Goal: Check status: Check status

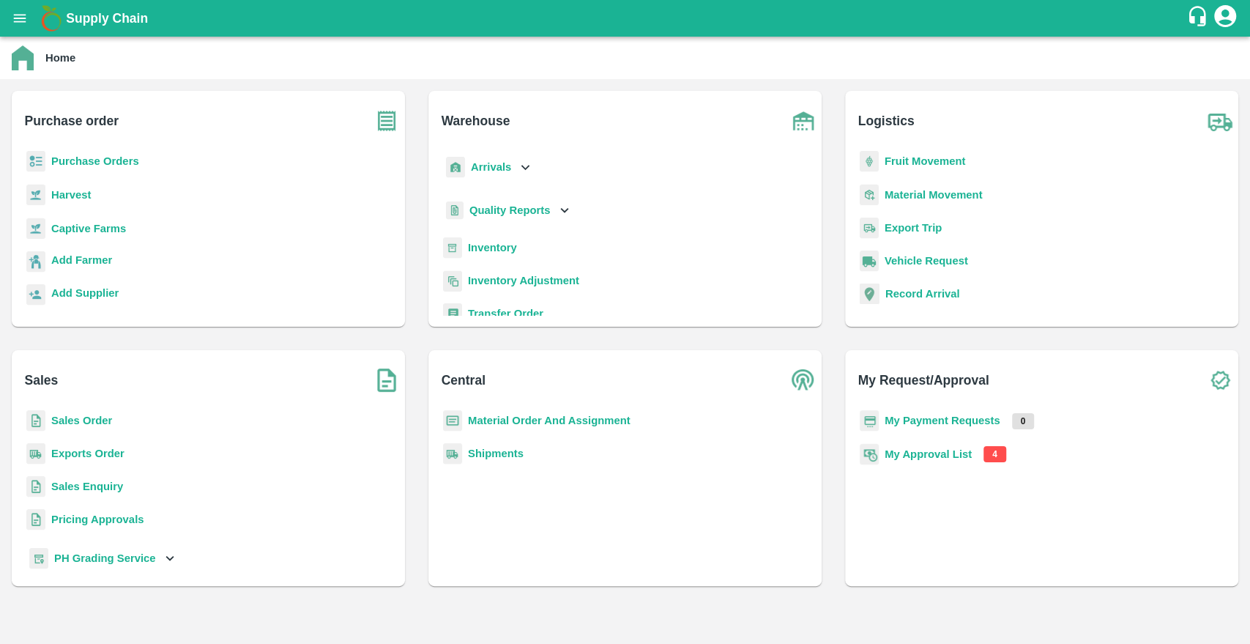
click at [108, 159] on b "Purchase Orders" at bounding box center [95, 161] width 88 height 12
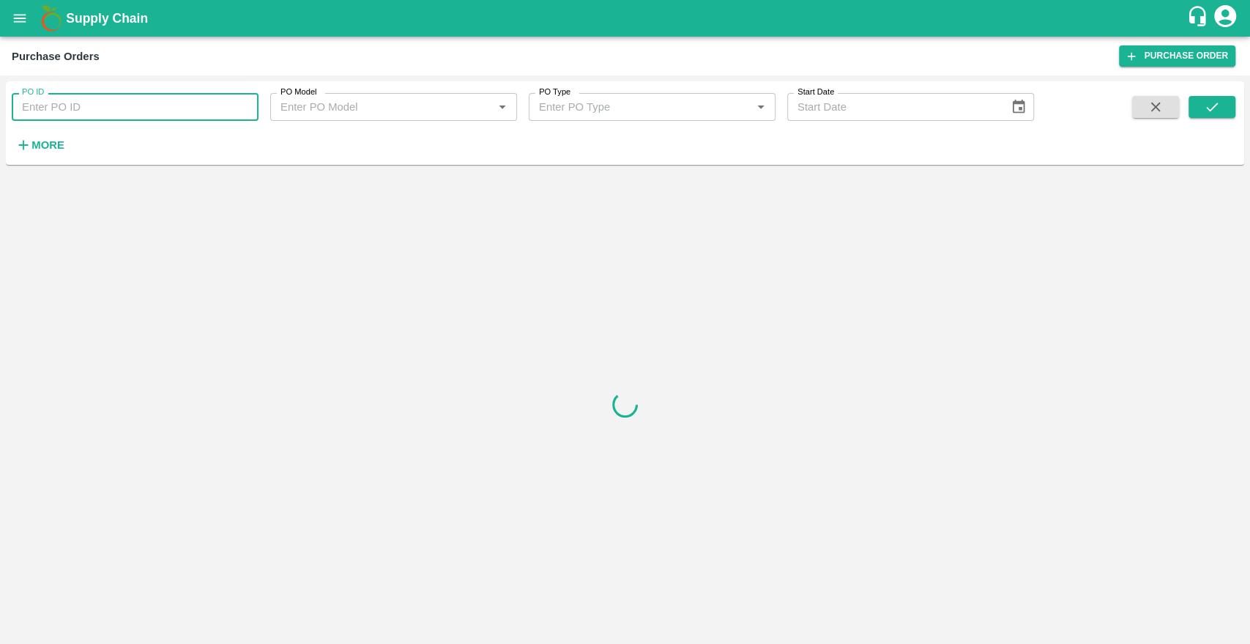
click at [100, 111] on input "PO ID" at bounding box center [135, 107] width 247 height 28
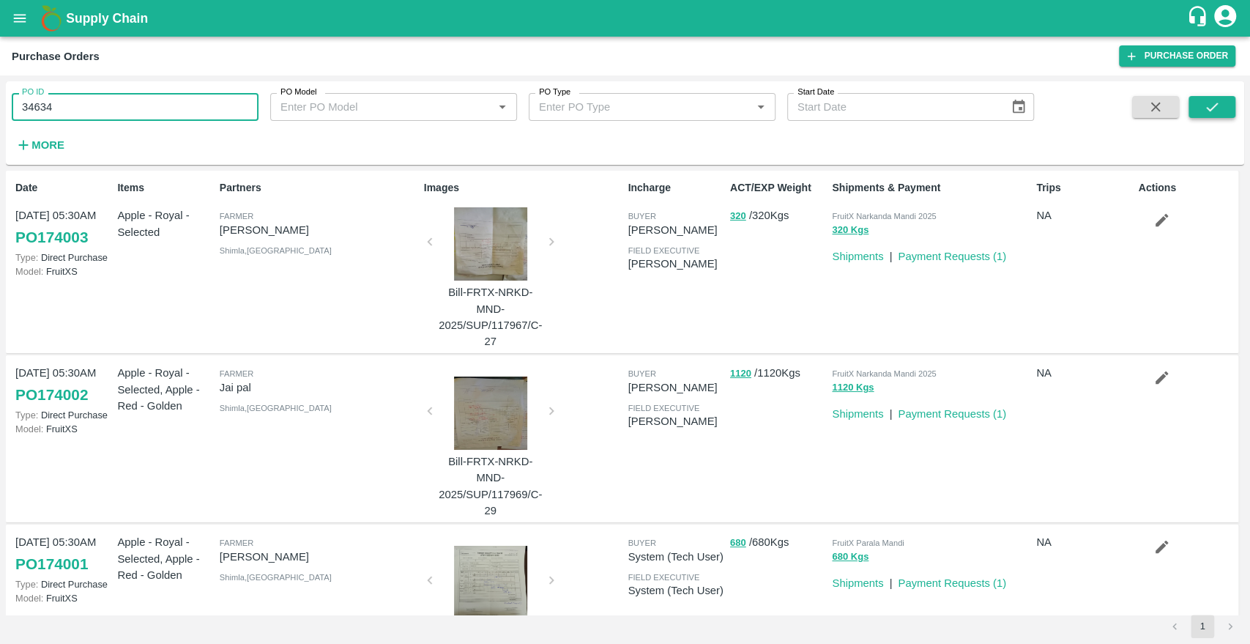
type input "34634"
click at [1223, 110] on button "submit" at bounding box center [1212, 107] width 47 height 22
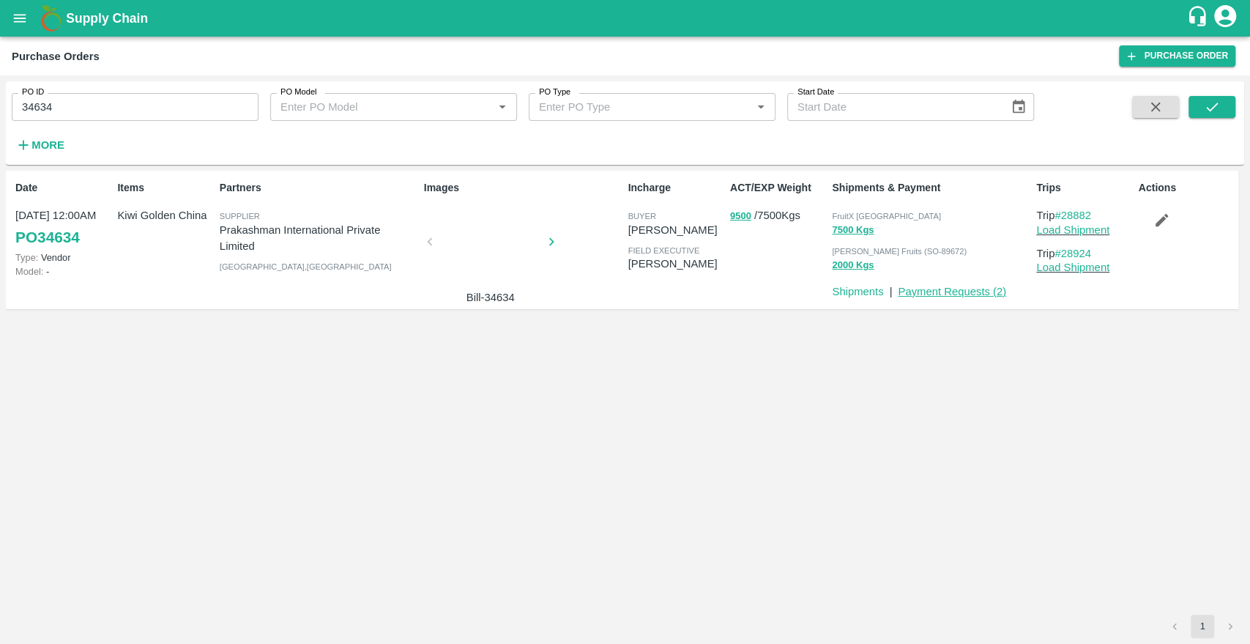
click at [942, 294] on link "Payment Requests ( 2 )" at bounding box center [952, 292] width 108 height 12
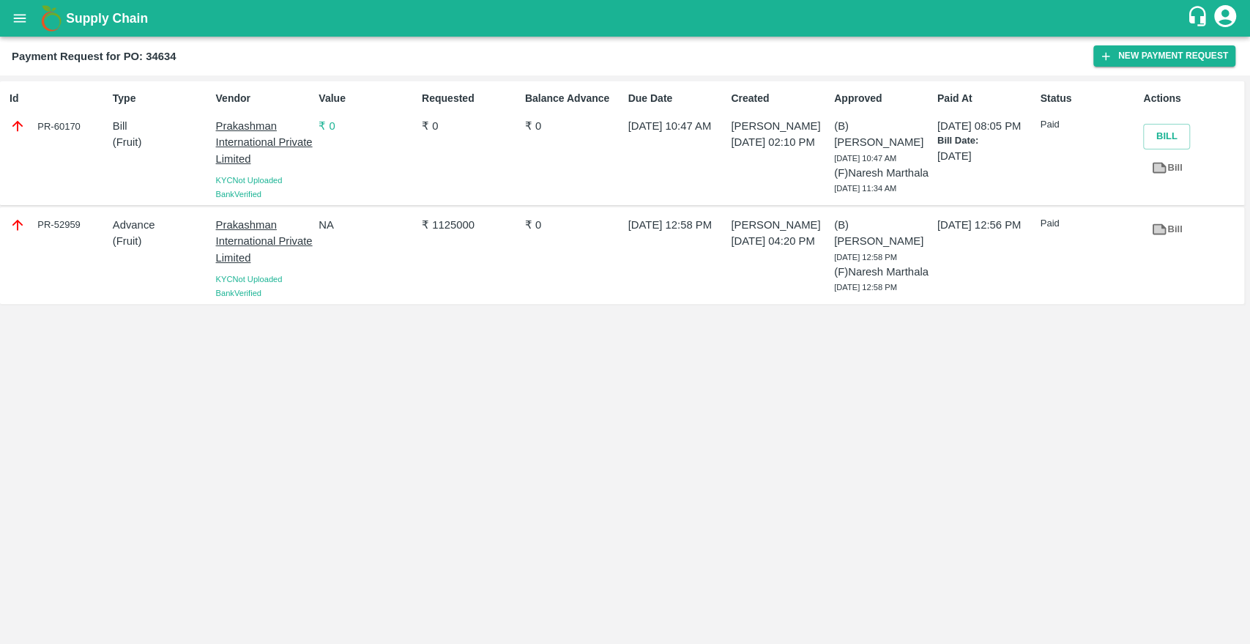
click at [258, 138] on p "Prakashman International Private Limited" at bounding box center [264, 142] width 97 height 49
click at [18, 15] on icon "open drawer" at bounding box center [20, 18] width 12 height 8
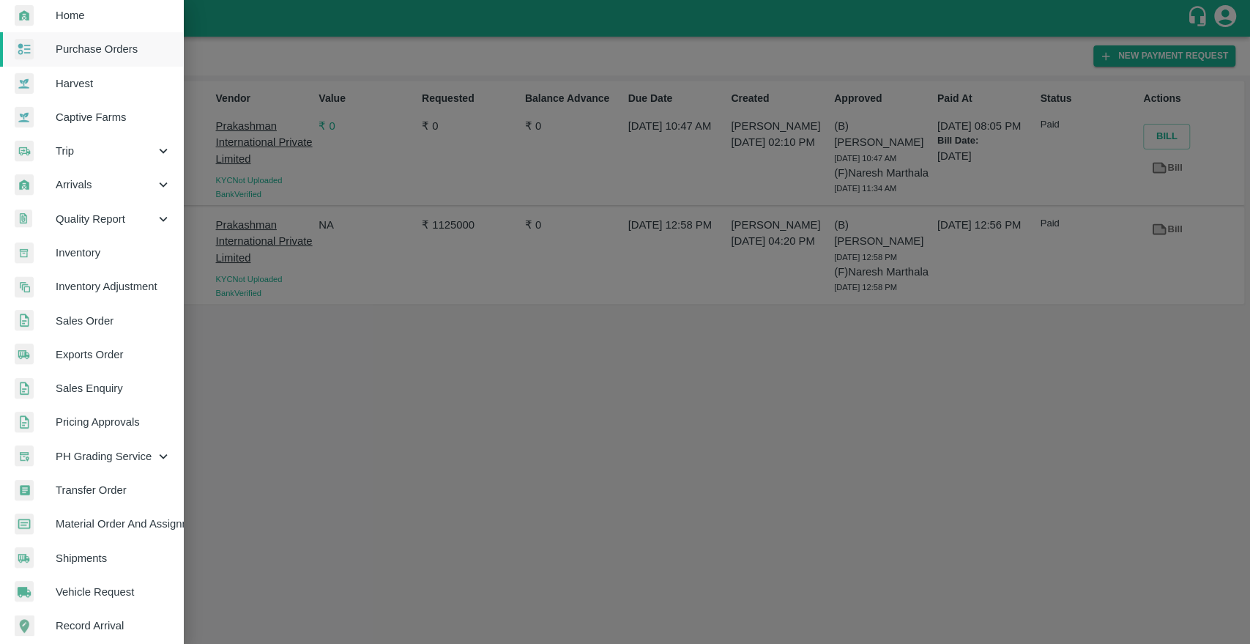
scroll to position [39, 0]
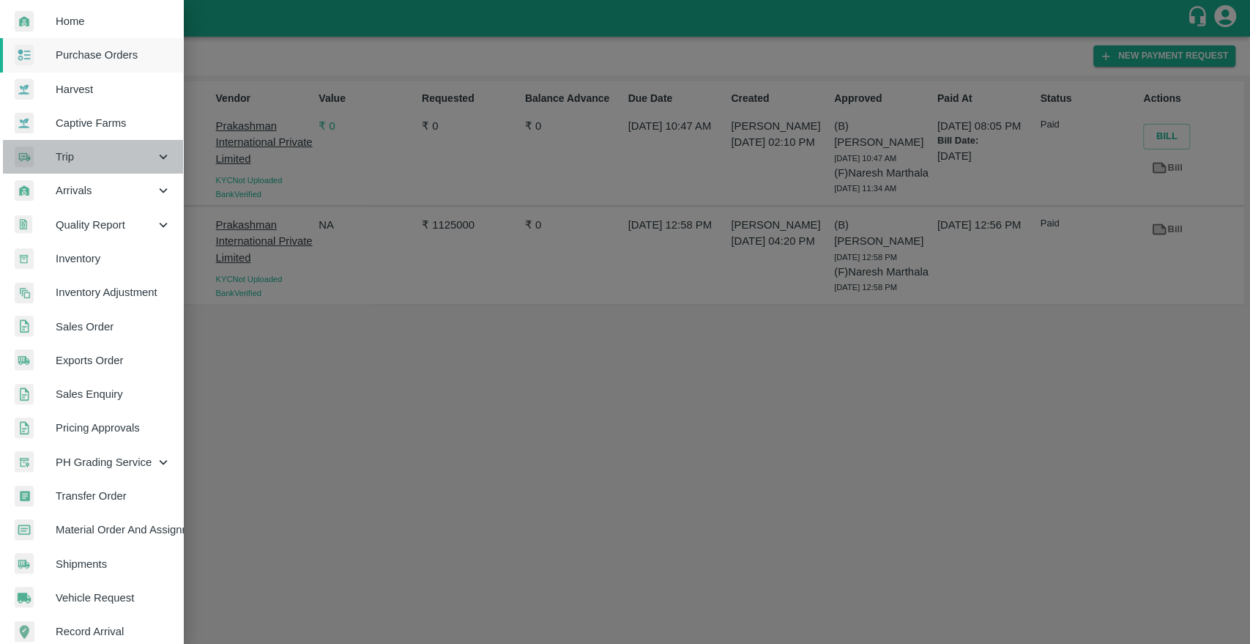
click at [94, 151] on span "Trip" at bounding box center [106, 157] width 100 height 16
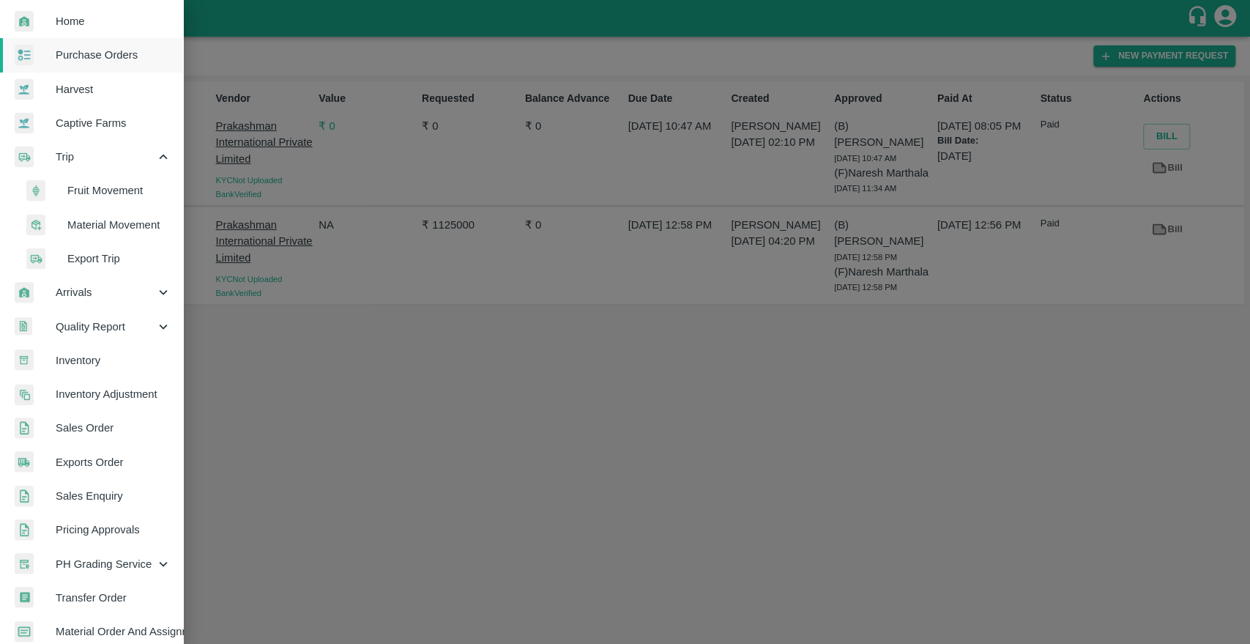
click at [86, 186] on span "Fruit Movement" at bounding box center [119, 190] width 104 height 16
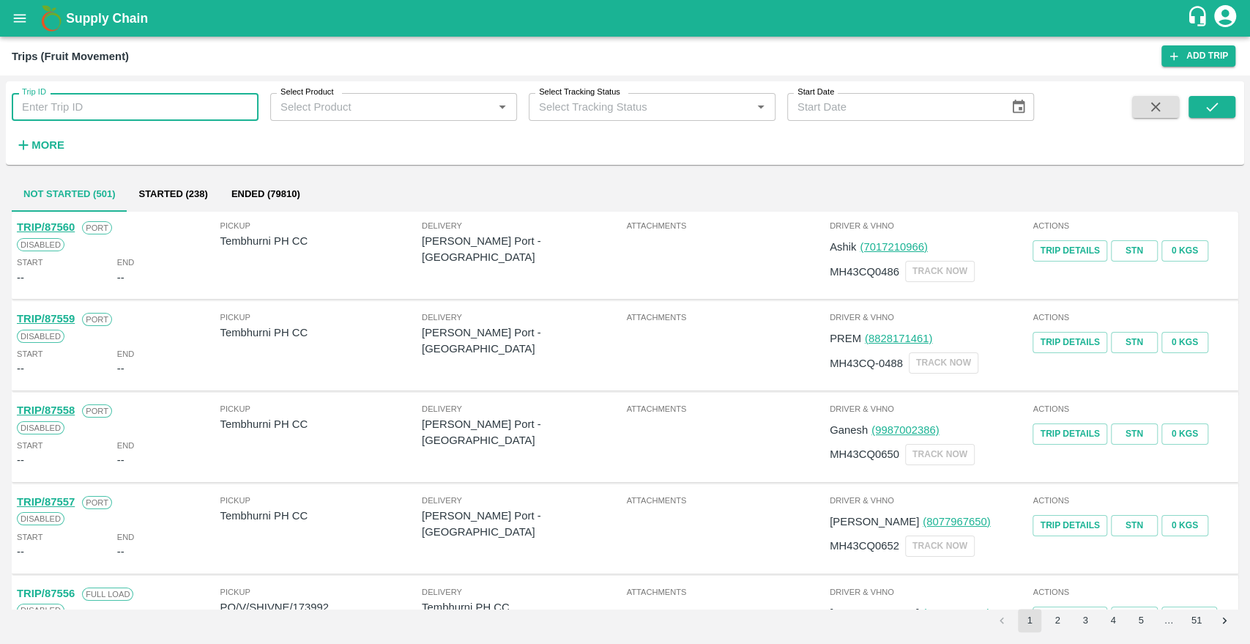
click at [90, 107] on input "Trip ID" at bounding box center [135, 107] width 247 height 28
paste input "4907"
type input "4907"
click at [1219, 100] on icon "submit" at bounding box center [1212, 107] width 16 height 16
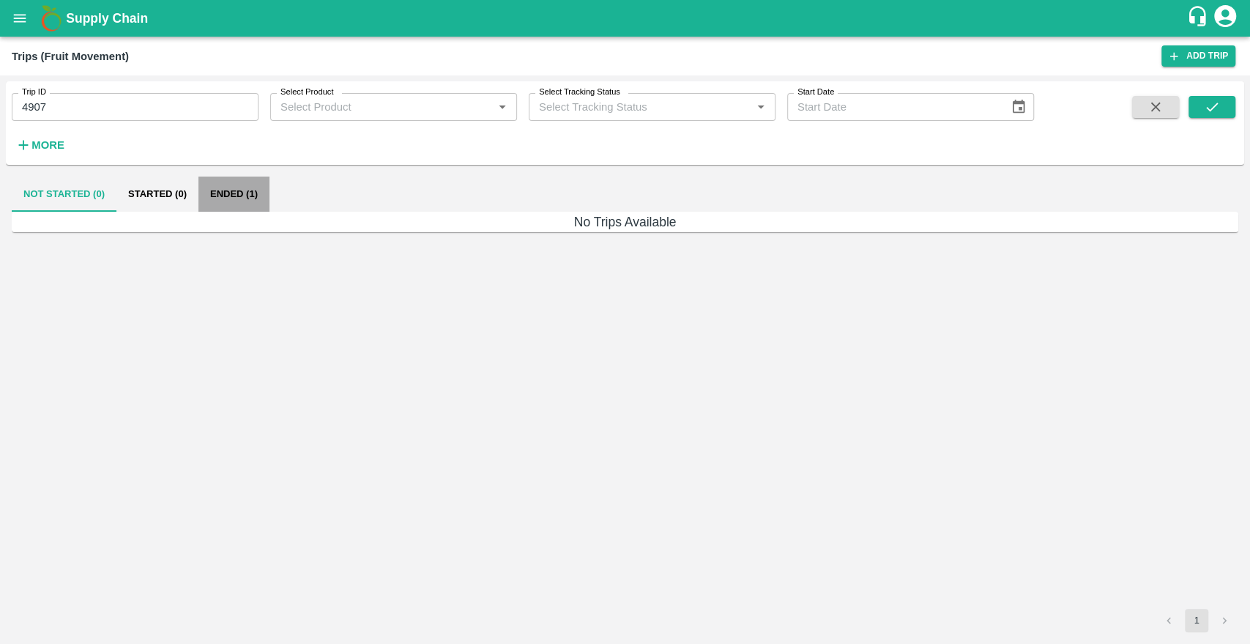
click at [238, 192] on button "Ended (1)" at bounding box center [234, 194] width 71 height 35
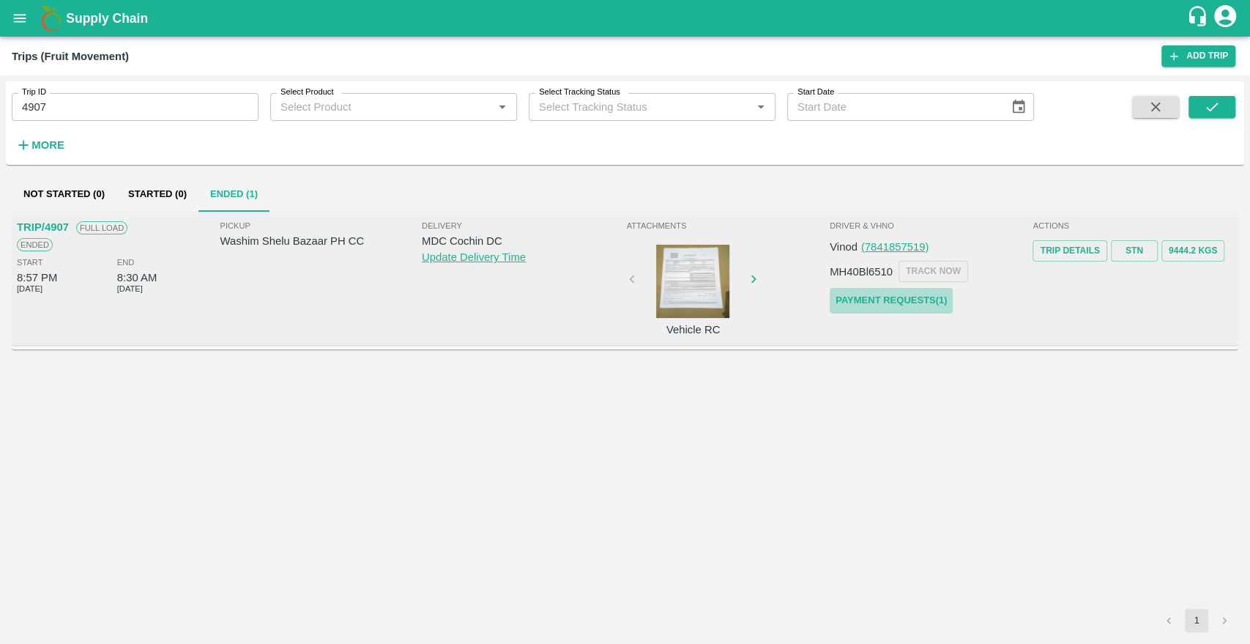
click at [886, 303] on link "Payment Requests( 1 )" at bounding box center [891, 301] width 123 height 26
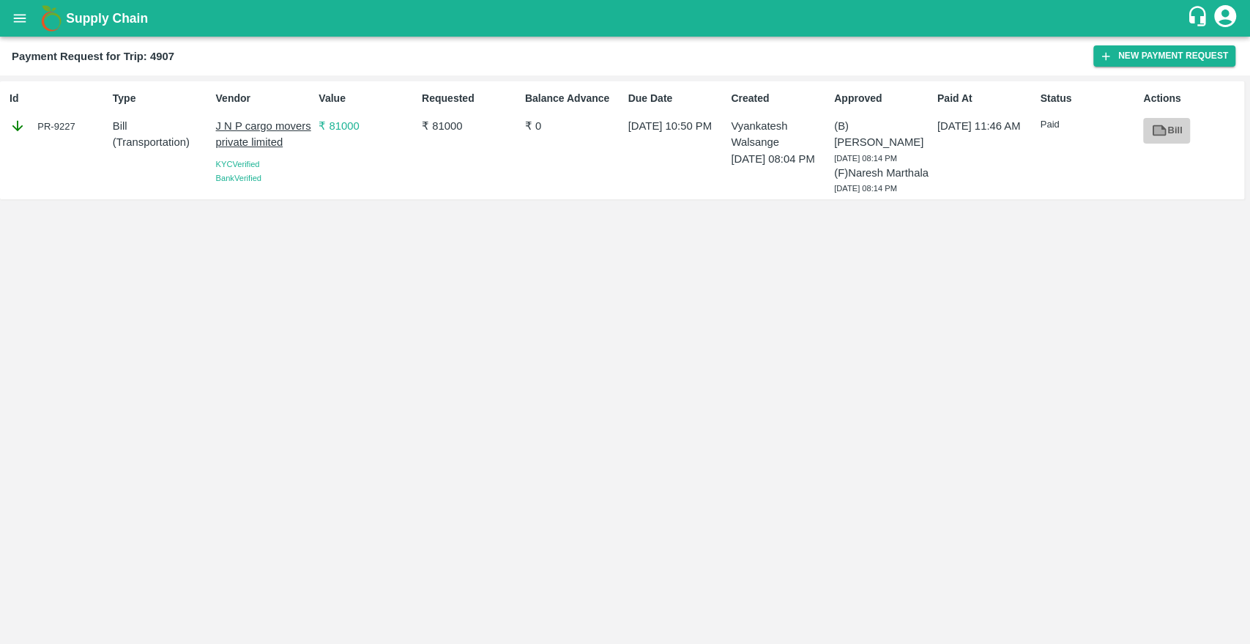
click at [1162, 133] on icon at bounding box center [1159, 131] width 11 height 8
